Goal: Task Accomplishment & Management: Use online tool/utility

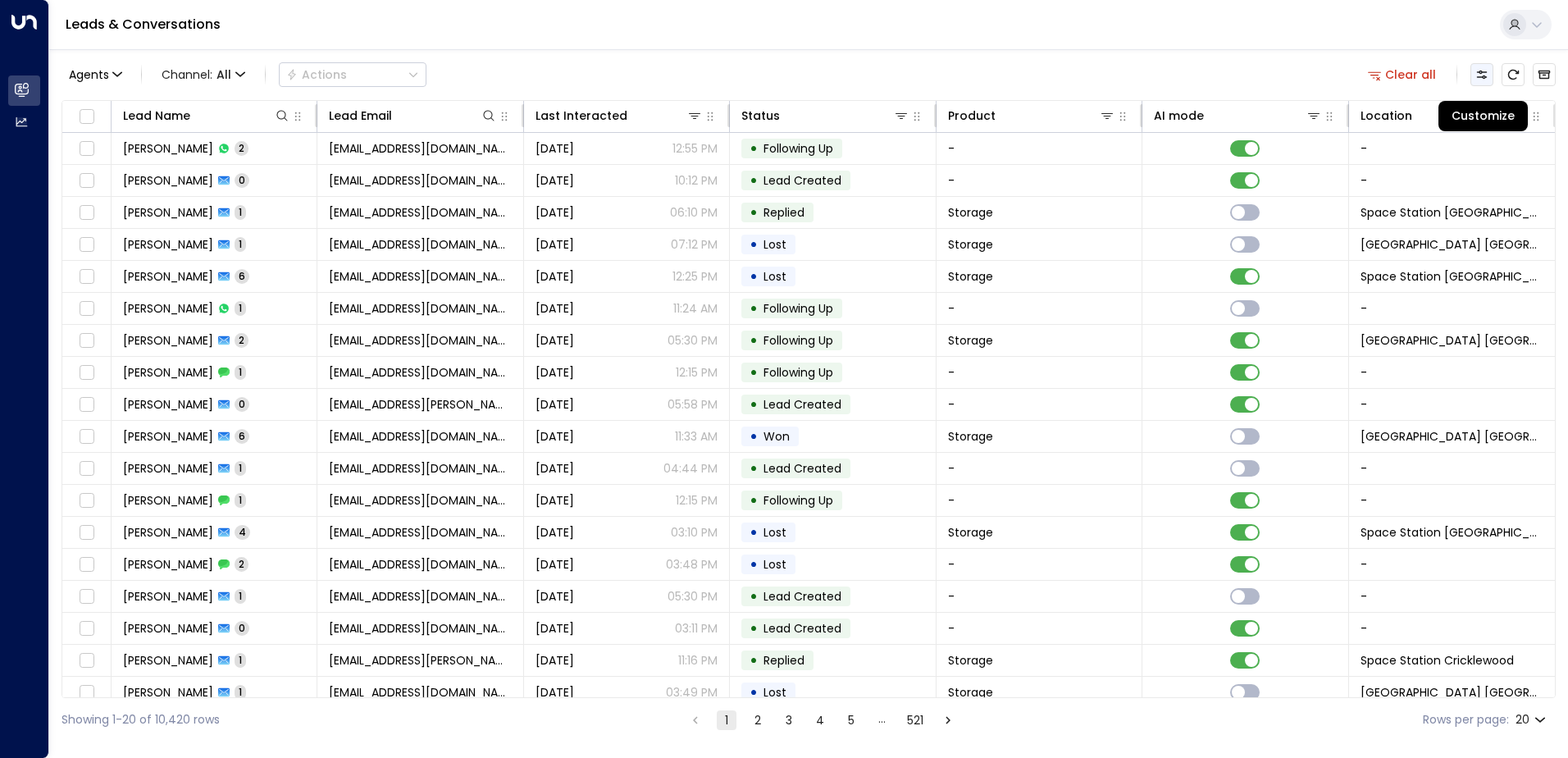
click at [1481, 81] on button "Customize" at bounding box center [1481, 74] width 23 height 23
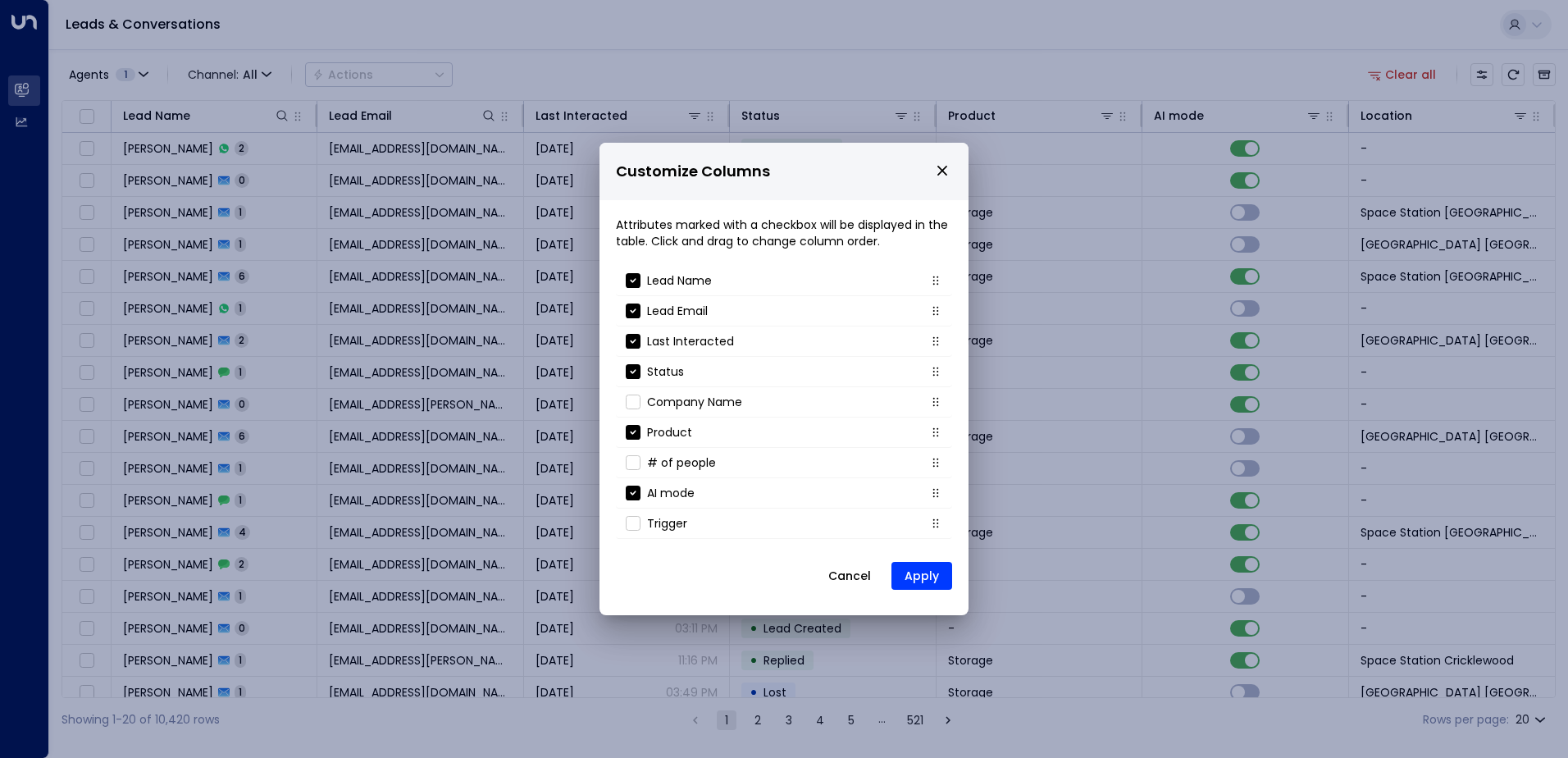
click at [842, 579] on button "Cancel" at bounding box center [849, 575] width 70 height 30
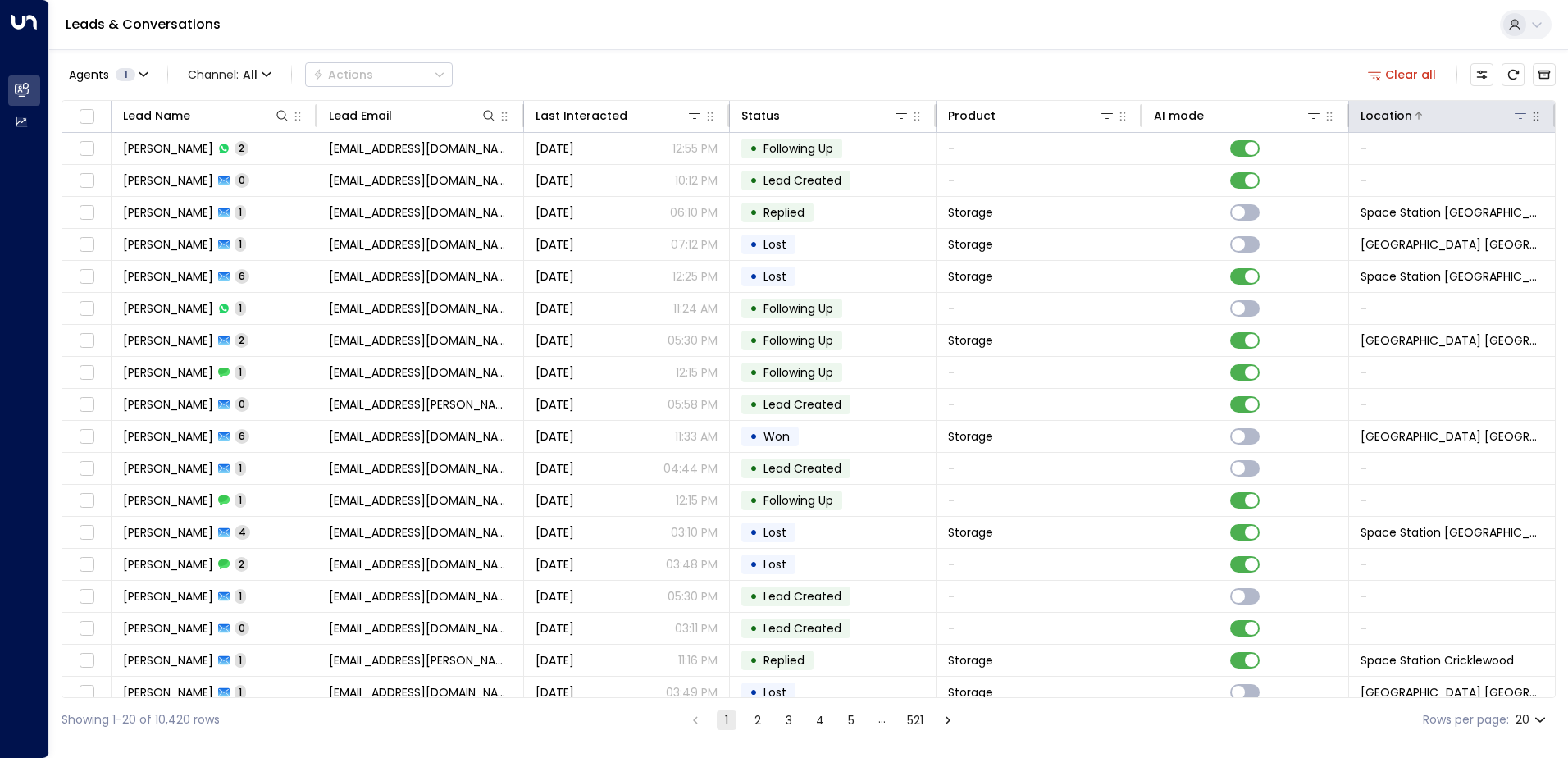
click at [1514, 116] on icon at bounding box center [1520, 116] width 12 height 6
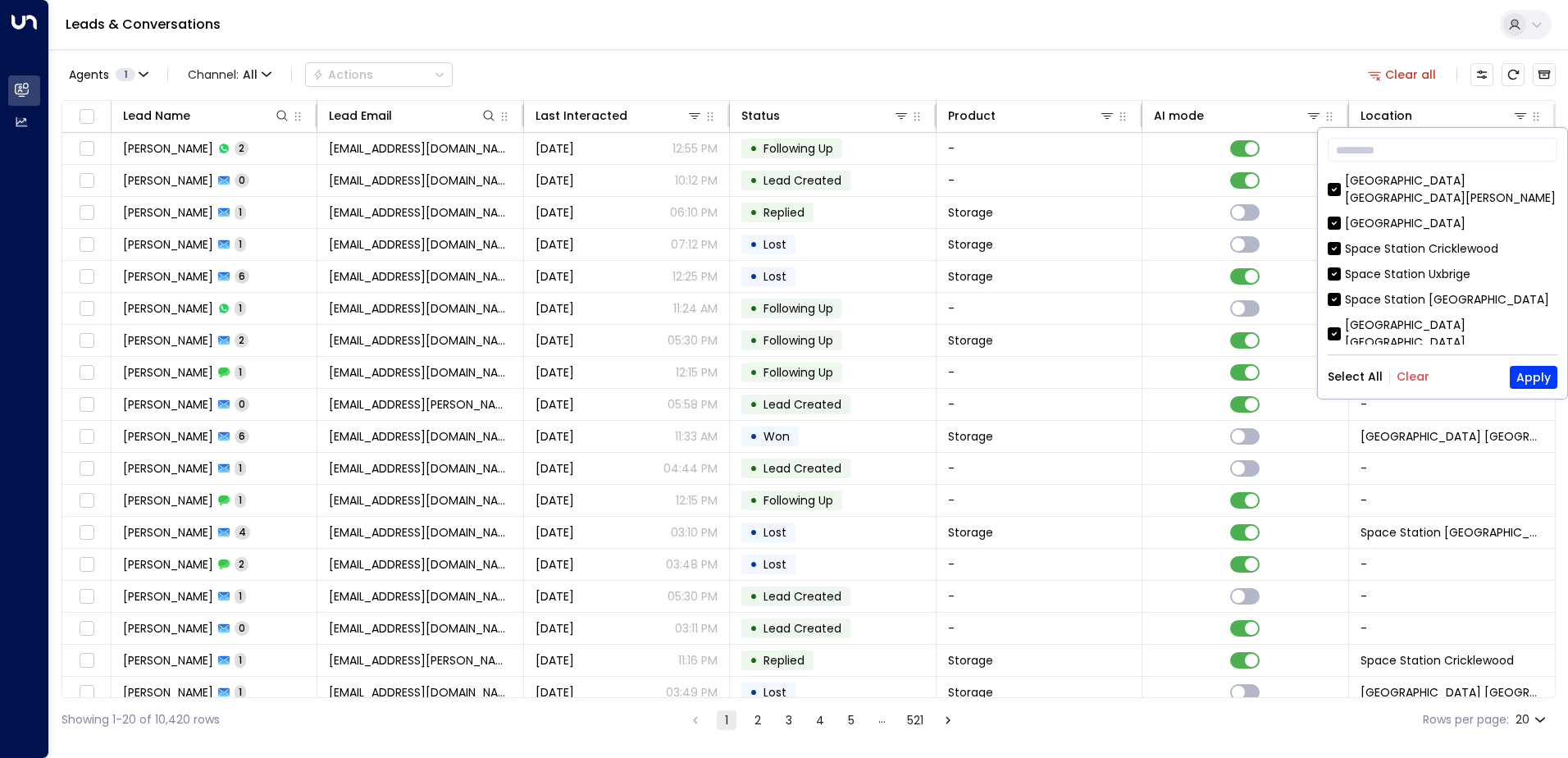
click at [1404, 377] on button "Clear" at bounding box center [1412, 376] width 33 height 13
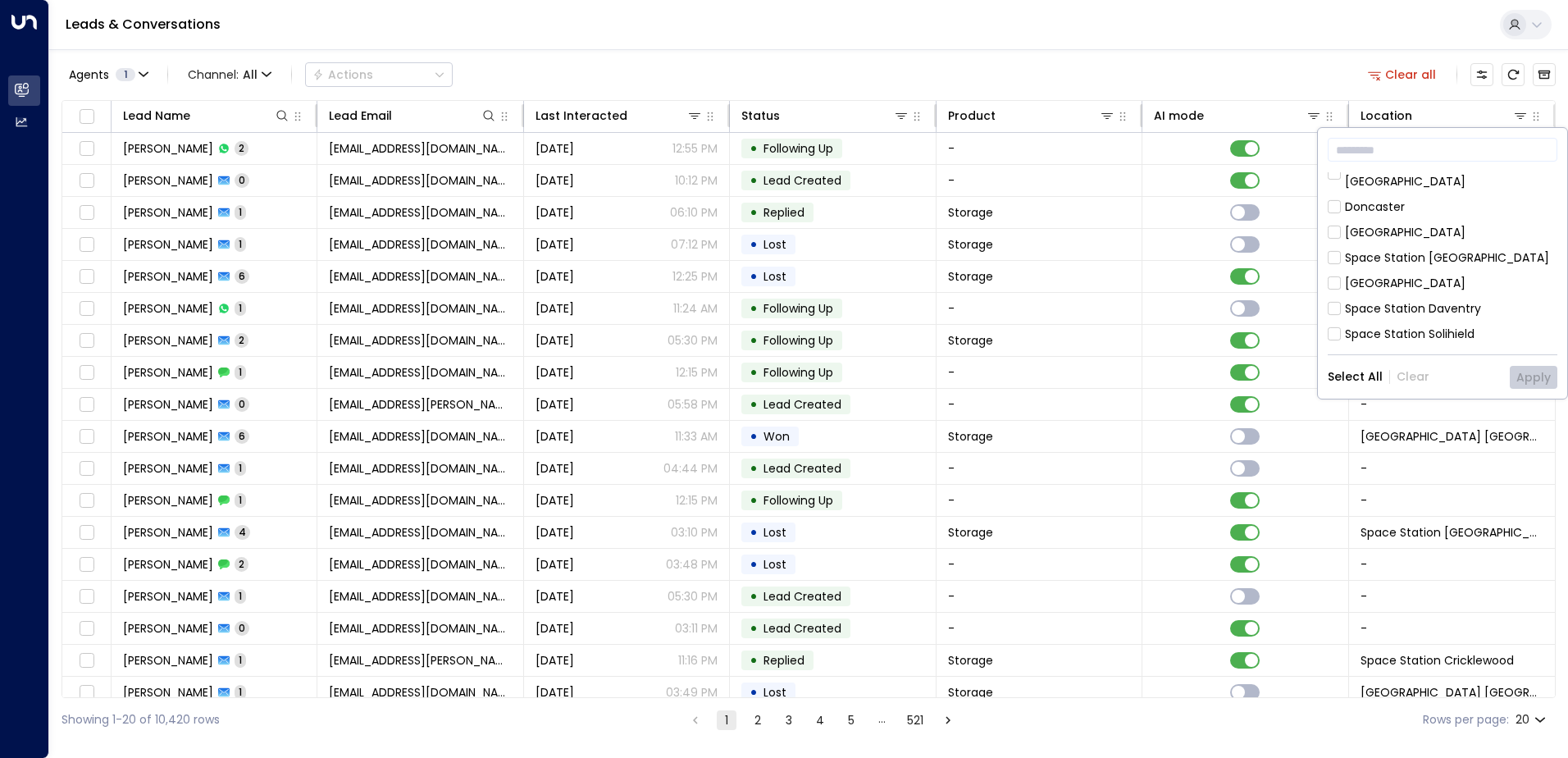
scroll to position [532, 0]
click at [1343, 405] on div "Space Station [GEOGRAPHIC_DATA]" at bounding box center [1441, 413] width 229 height 17
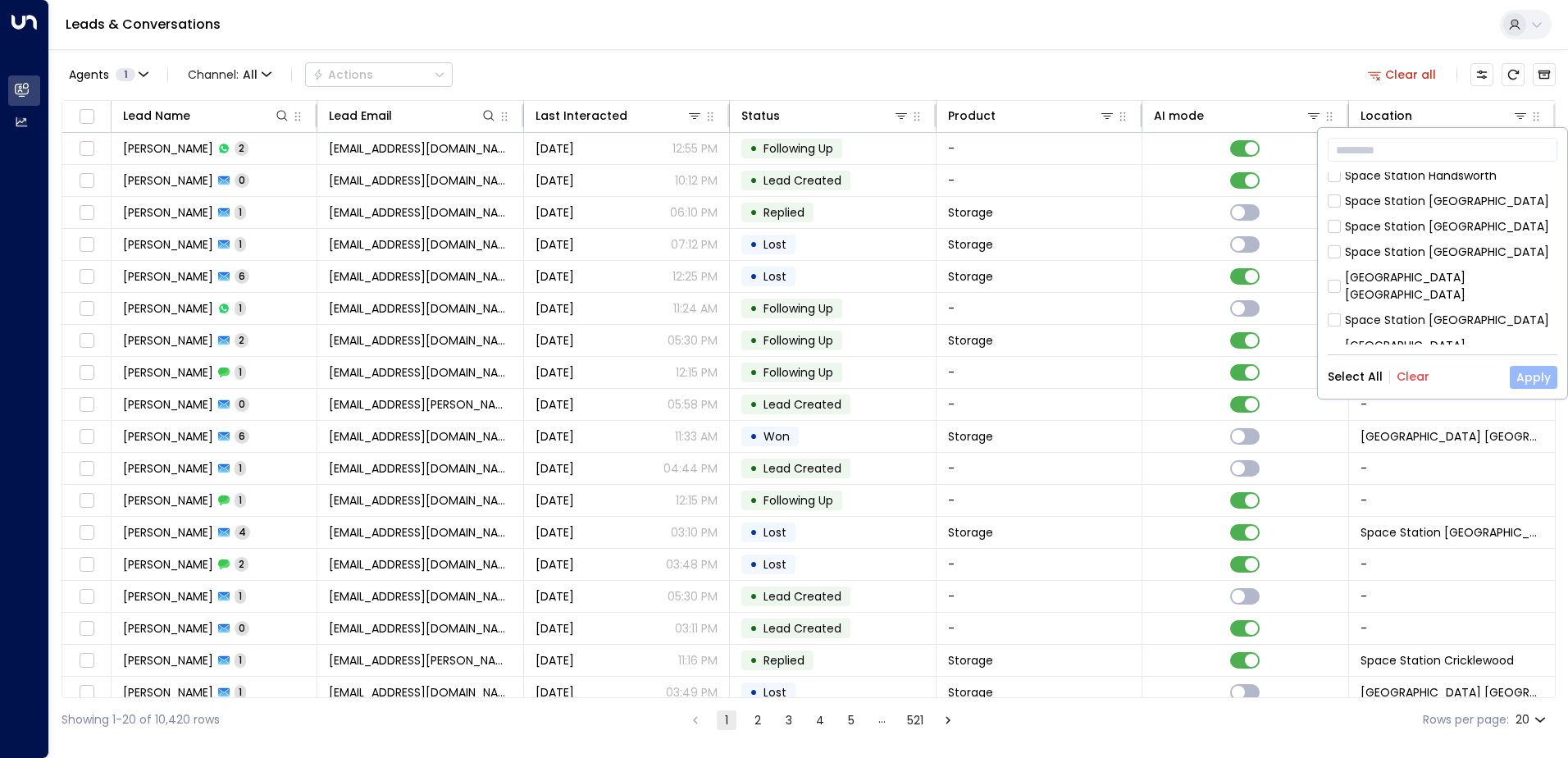
click at [1533, 381] on button "Apply" at bounding box center [1533, 377] width 48 height 23
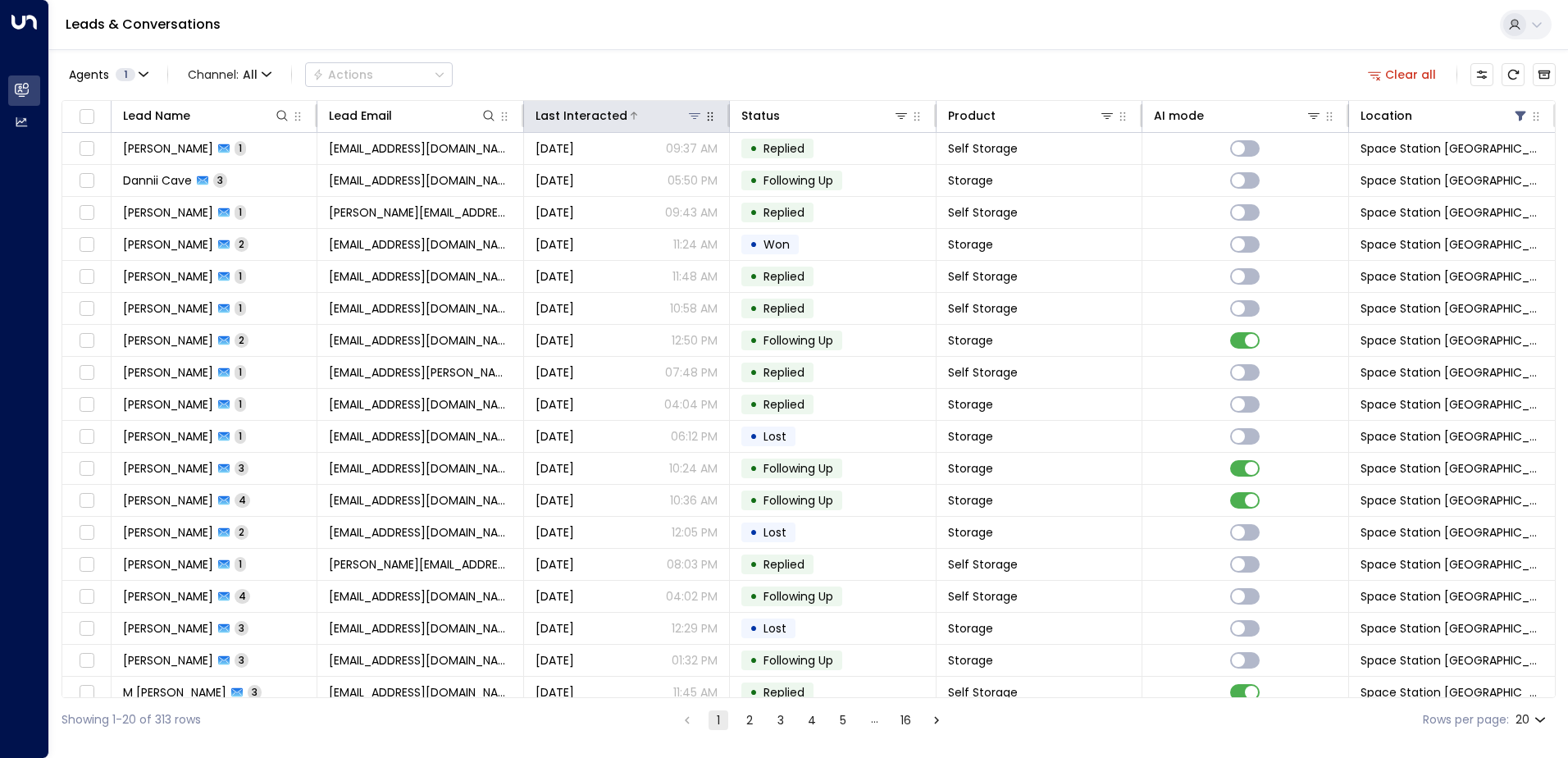
click at [632, 118] on icon at bounding box center [634, 116] width 10 height 10
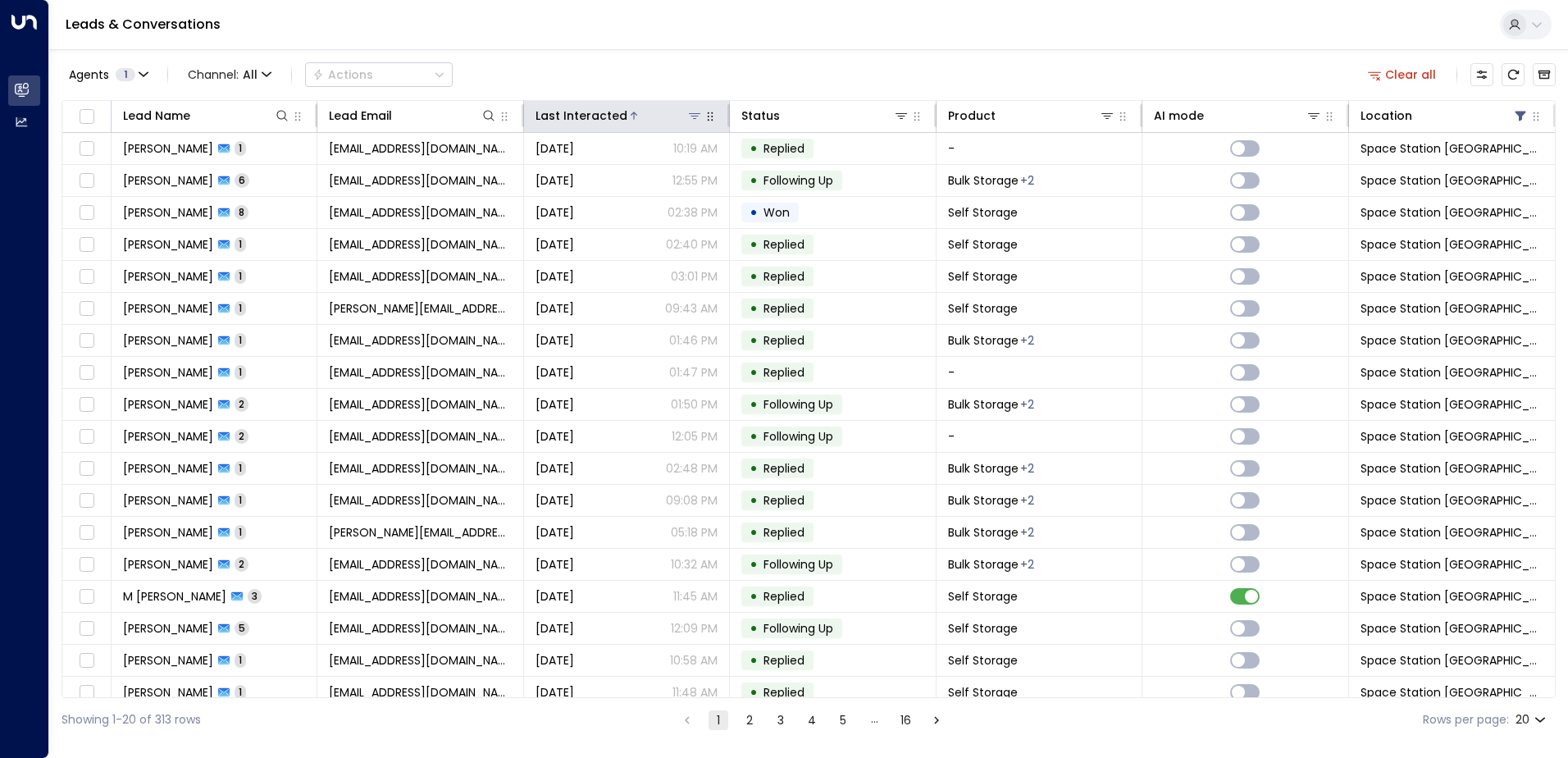
click at [632, 118] on icon at bounding box center [634, 116] width 10 height 10
